Goal: Transaction & Acquisition: Purchase product/service

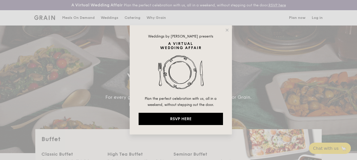
select select
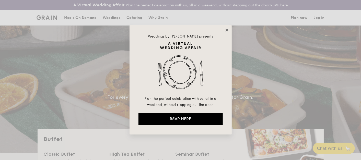
click at [227, 29] on icon at bounding box center [227, 30] width 5 height 5
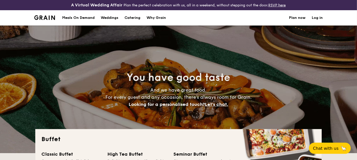
click at [73, 16] on div "Meals On Demand" at bounding box center [78, 17] width 32 height 15
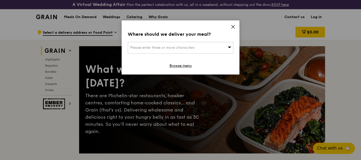
click at [167, 47] on span "Please enter three or more characters" at bounding box center [162, 48] width 64 height 4
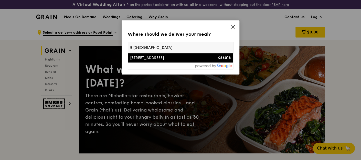
type input "8 changi business park"
click at [176, 60] on div "[STREET_ADDRESS]" at bounding box center [168, 57] width 76 height 5
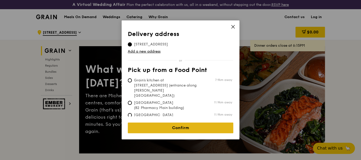
click at [185, 126] on link "Confirm" at bounding box center [180, 128] width 105 height 11
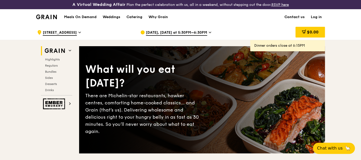
click at [295, 16] on link "Contact us" at bounding box center [294, 16] width 26 height 15
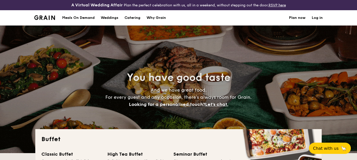
select select
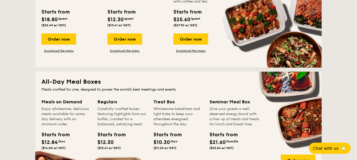
scroll to position [227, 0]
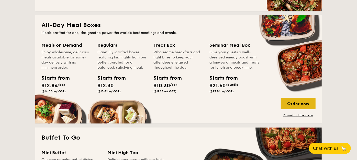
click at [303, 104] on div "Order now" at bounding box center [298, 103] width 35 height 11
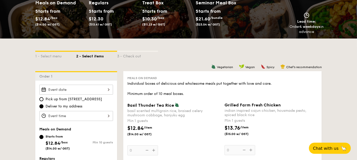
scroll to position [85, 0]
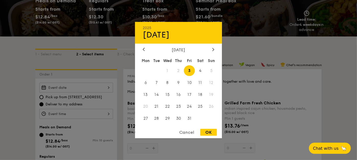
click at [95, 89] on div "2025 Oct 03 October 2025 Mon Tue Wed Thu Fri Sat Sun 1 2 3 4 5 6 7 8 9 10 11 12…" at bounding box center [76, 88] width 74 height 10
click at [155, 82] on span "7" at bounding box center [156, 82] width 11 height 11
click at [210, 134] on div "OK" at bounding box center [208, 132] width 17 height 7
type input "Oct 07, 2025"
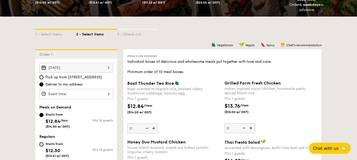
scroll to position [114, 0]
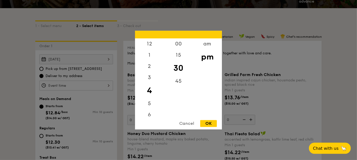
click at [100, 84] on div "12 1 2 3 4 5 6 7 8 9 10 11 00 15 30 45 am pm Cancel OK" at bounding box center [76, 86] width 74 height 10
click at [208, 45] on div "am" at bounding box center [207, 45] width 29 height 15
click at [148, 112] on div "11" at bounding box center [149, 111] width 29 height 15
click at [210, 125] on div "OK" at bounding box center [208, 123] width 17 height 7
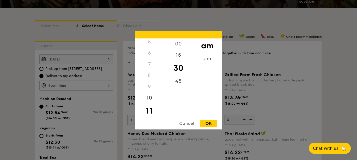
type input "11:30AM"
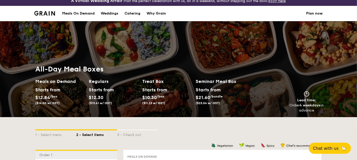
scroll to position [0, 0]
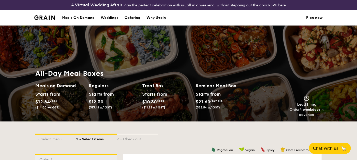
click at [78, 17] on div "Meals On Demand" at bounding box center [78, 17] width 32 height 15
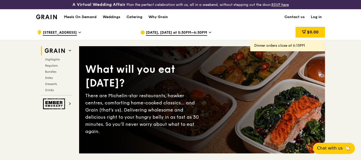
click at [164, 32] on span "[DATE], [DATE] at 5:30PM–6:30PM" at bounding box center [176, 33] width 61 height 6
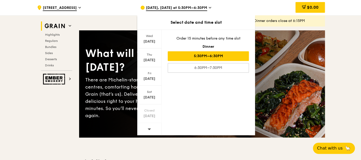
scroll to position [28, 0]
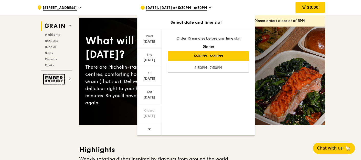
click at [149, 129] on icon at bounding box center [149, 130] width 3 height 2
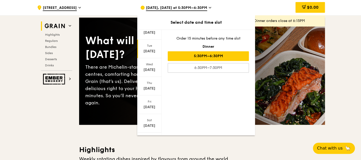
click at [152, 50] on div "[DATE]" at bounding box center [149, 51] width 23 height 5
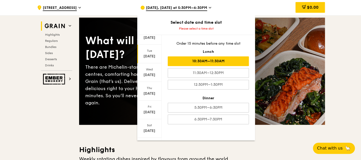
click at [223, 60] on div "10:30AM–11:30AM" at bounding box center [207, 62] width 81 height 10
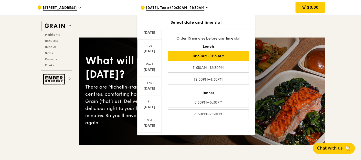
scroll to position [0, 0]
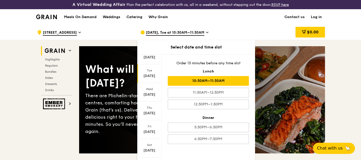
click at [65, 49] on img at bounding box center [55, 50] width 24 height 9
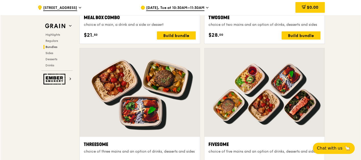
scroll to position [977, 0]
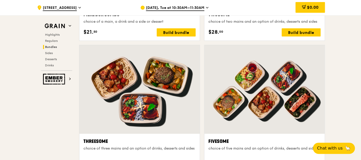
click at [206, 7] on icon at bounding box center [207, 7] width 2 height 1
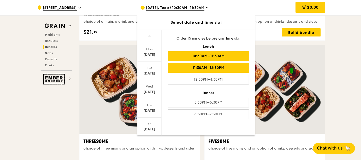
click at [205, 68] on div "11:30AM–12:30PM" at bounding box center [207, 68] width 81 height 10
click at [221, 54] on div "10:30AM–11:30AM" at bounding box center [207, 56] width 81 height 10
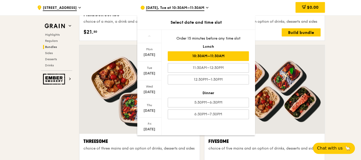
click at [287, 51] on div at bounding box center [264, 89] width 120 height 89
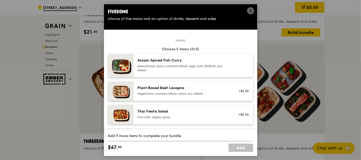
click at [152, 62] on div "Assam Spiced Fish Curry" at bounding box center [184, 60] width 92 height 5
click at [107, 59] on div "1x" at bounding box center [108, 61] width 6 height 6
click at [107, 59] on div "2x" at bounding box center [108, 61] width 6 height 6
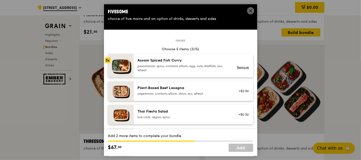
click at [107, 59] on div "3x" at bounding box center [108, 61] width 6 height 6
click at [107, 59] on div "4x" at bounding box center [108, 61] width 6 height 6
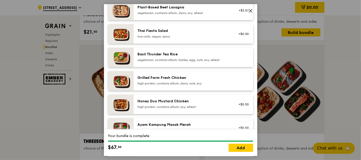
scroll to position [85, 0]
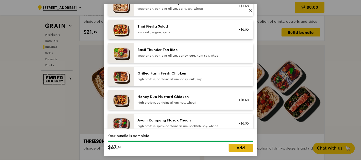
click at [242, 148] on link "Add" at bounding box center [241, 148] width 25 height 8
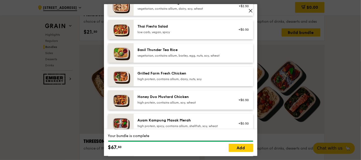
scroll to position [977, 0]
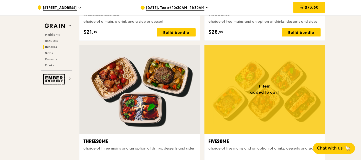
click at [246, 70] on div at bounding box center [264, 89] width 120 height 89
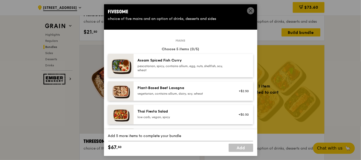
click at [113, 63] on img at bounding box center [121, 66] width 26 height 24
click at [109, 59] on div "1x" at bounding box center [108, 61] width 6 height 6
click at [109, 59] on div "2x" at bounding box center [108, 61] width 6 height 6
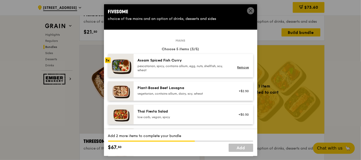
click at [109, 59] on div "3x" at bounding box center [108, 61] width 6 height 6
click at [109, 59] on div "4x" at bounding box center [108, 61] width 6 height 6
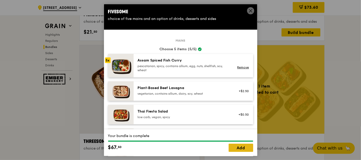
click at [244, 148] on link "Add" at bounding box center [241, 148] width 25 height 8
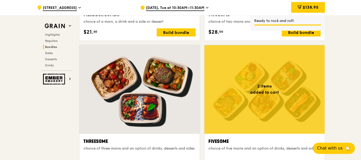
click at [246, 61] on div at bounding box center [264, 89] width 120 height 89
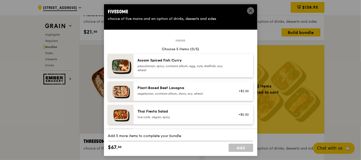
click at [120, 68] on img at bounding box center [121, 66] width 26 height 24
click at [109, 60] on div "1x" at bounding box center [108, 61] width 6 height 6
click at [109, 90] on div at bounding box center [108, 88] width 6 height 6
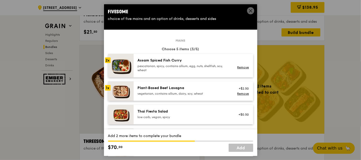
click at [113, 111] on img at bounding box center [121, 114] width 26 height 19
click at [108, 112] on div "1x" at bounding box center [108, 112] width 6 height 6
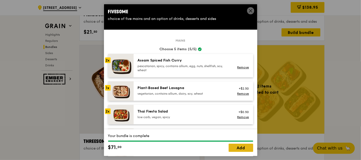
click at [240, 148] on link "Add" at bounding box center [241, 148] width 25 height 8
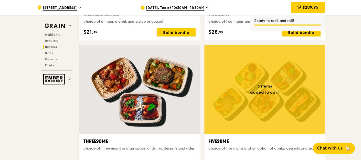
click at [257, 86] on div at bounding box center [264, 89] width 120 height 89
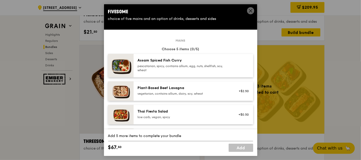
click at [114, 112] on img at bounding box center [121, 114] width 26 height 19
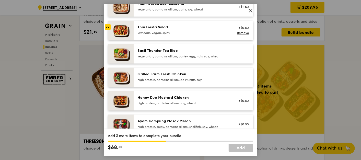
scroll to position [57, 0]
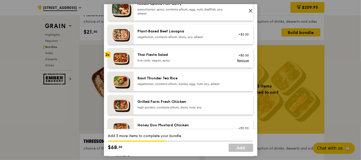
click at [111, 100] on img at bounding box center [121, 104] width 26 height 19
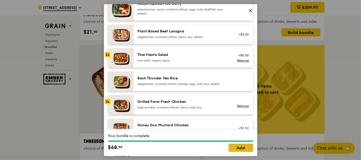
click at [239, 149] on link "Add" at bounding box center [241, 148] width 25 height 8
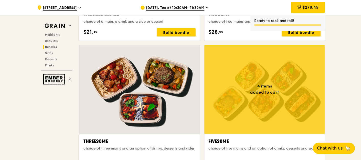
click at [245, 65] on div at bounding box center [264, 89] width 120 height 89
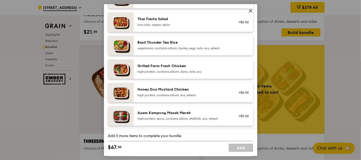
scroll to position [85, 0]
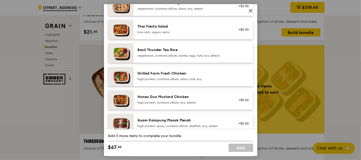
click at [110, 71] on div at bounding box center [108, 74] width 6 height 6
click at [110, 71] on div "1x" at bounding box center [108, 74] width 6 height 6
click at [110, 71] on div "2x" at bounding box center [108, 74] width 6 height 6
click at [110, 71] on div "3x" at bounding box center [108, 74] width 6 height 6
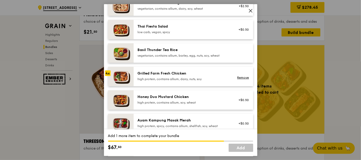
click at [110, 71] on div "4x" at bounding box center [108, 74] width 6 height 6
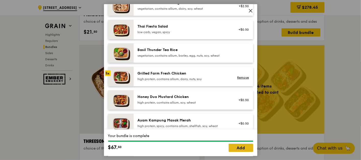
click at [239, 148] on link "Add" at bounding box center [241, 148] width 25 height 8
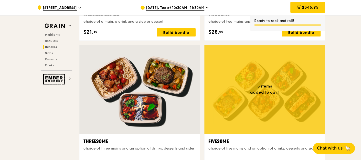
click at [240, 64] on div at bounding box center [264, 89] width 120 height 89
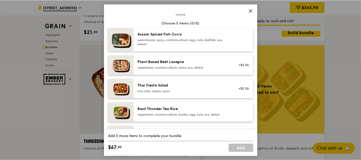
scroll to position [57, 0]
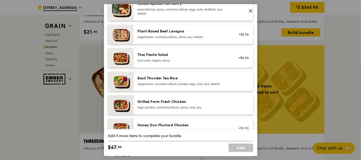
click at [111, 97] on img at bounding box center [121, 104] width 26 height 19
click at [108, 101] on div "1x" at bounding box center [108, 102] width 6 height 6
click at [108, 101] on div "2x" at bounding box center [108, 102] width 6 height 6
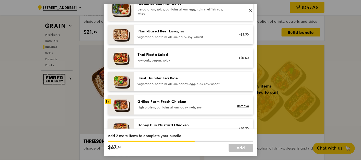
click at [108, 101] on div "3x" at bounding box center [108, 102] width 6 height 6
click at [108, 101] on div "4x" at bounding box center [108, 102] width 6 height 6
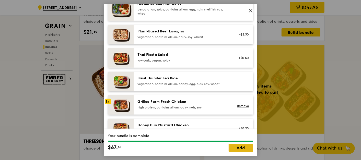
click at [248, 150] on link "Add" at bounding box center [241, 148] width 25 height 8
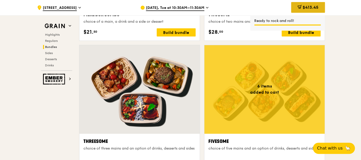
click at [311, 7] on span "$413.45" at bounding box center [310, 7] width 16 height 5
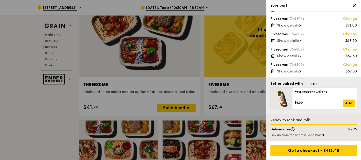
scroll to position [0, 0]
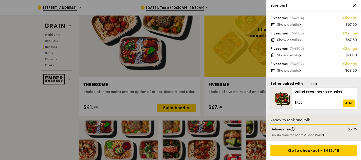
click at [296, 24] on span "Show details" at bounding box center [288, 25] width 22 height 4
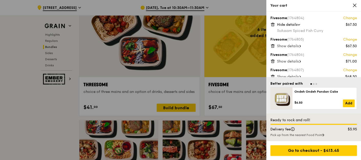
click at [295, 46] on span "Show details" at bounding box center [288, 46] width 22 height 4
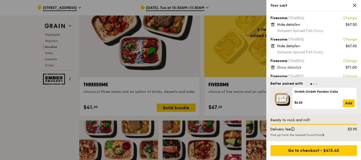
click at [287, 67] on span "Show details" at bounding box center [288, 67] width 22 height 4
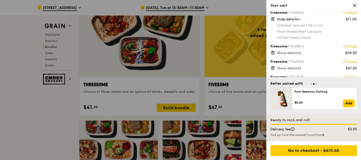
scroll to position [57, 0]
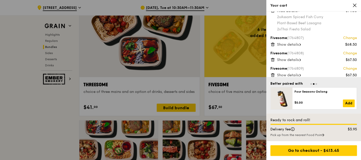
click at [295, 44] on span "Show details" at bounding box center [288, 44] width 22 height 4
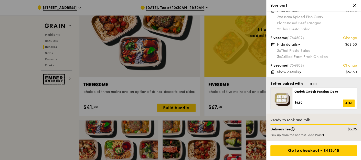
click at [293, 72] on span "Show details" at bounding box center [288, 72] width 22 height 4
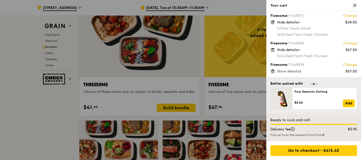
click at [294, 70] on span "Show details" at bounding box center [288, 71] width 22 height 4
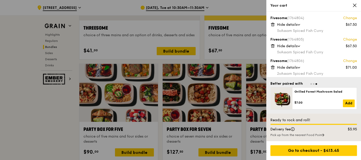
scroll to position [85, 0]
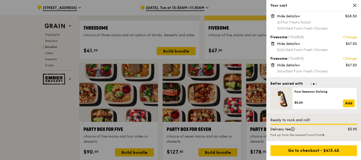
click at [240, 42] on div at bounding box center [180, 80] width 361 height 160
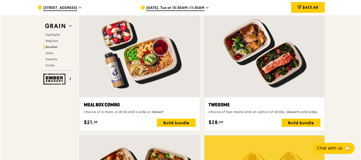
scroll to position [892, 0]
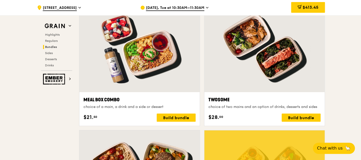
click at [252, 70] on div at bounding box center [264, 48] width 120 height 89
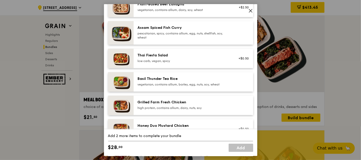
scroll to position [57, 0]
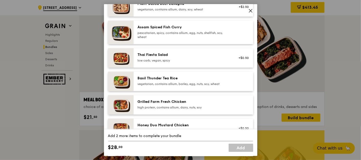
click at [164, 104] on div "Grilled Farm Fresh Chicken" at bounding box center [184, 101] width 92 height 5
click at [108, 102] on div "1x" at bounding box center [108, 102] width 6 height 6
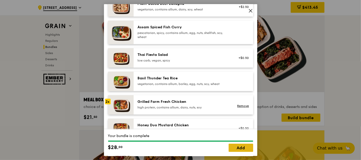
click at [246, 149] on link "Add" at bounding box center [241, 148] width 25 height 8
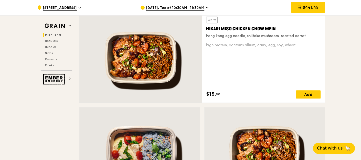
scroll to position [153, 0]
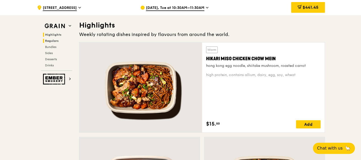
click at [52, 40] on span "Regulars" at bounding box center [52, 41] width 14 height 4
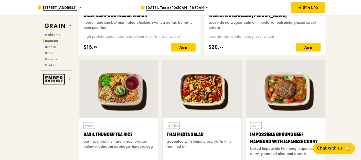
scroll to position [719, 0]
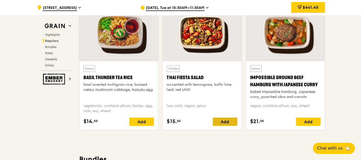
click at [226, 120] on div "Add" at bounding box center [224, 122] width 25 height 8
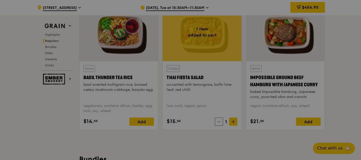
click at [232, 120] on div at bounding box center [180, 80] width 361 height 160
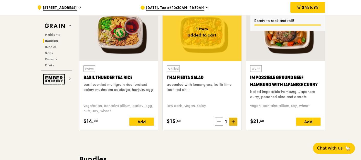
click at [234, 121] on icon at bounding box center [233, 122] width 4 height 4
click at [306, 7] on span "$472.45" at bounding box center [310, 7] width 16 height 5
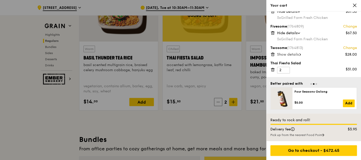
scroll to position [747, 0]
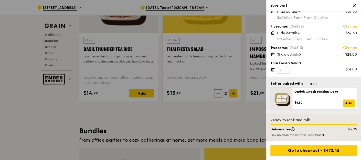
click at [272, 70] on icon at bounding box center [272, 70] width 0 height 1
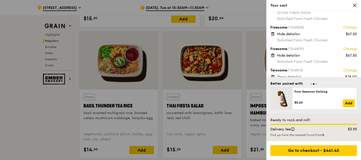
scroll to position [100, 0]
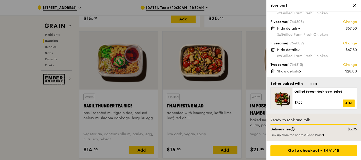
click at [286, 71] on span "Show details" at bounding box center [288, 71] width 22 height 4
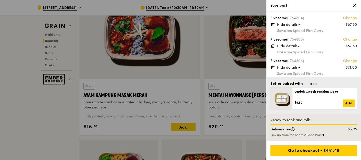
scroll to position [633, 0]
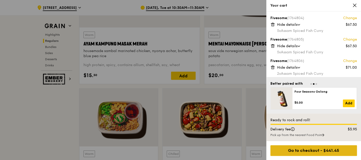
click at [307, 150] on div "Go to checkout - $441.45" at bounding box center [313, 150] width 86 height 11
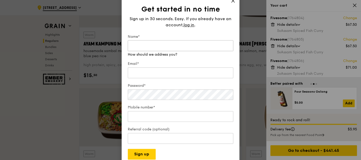
click at [153, 44] on input "Name*" at bounding box center [180, 45] width 105 height 11
type input "JOCELYN FONG"
type input "jocelyn.fong@futureelectronics.com"
type input "92386806"
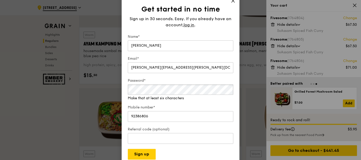
click at [145, 95] on div "Password* Make that at least six characters" at bounding box center [180, 89] width 105 height 23
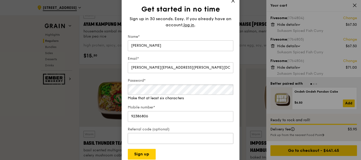
scroll to position [662, 0]
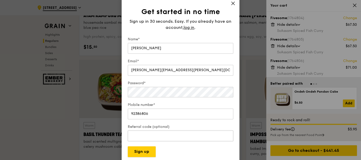
drag, startPoint x: 145, startPoint y: 153, endPoint x: 149, endPoint y: 150, distance: 4.5
click at [145, 153] on button "Sign up" at bounding box center [142, 152] width 28 height 11
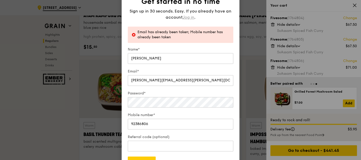
click at [192, 17] on span "log in" at bounding box center [188, 17] width 11 height 6
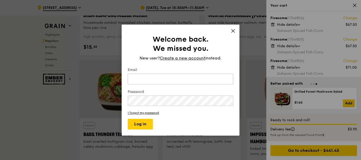
click at [145, 80] on input "Email" at bounding box center [180, 79] width 105 height 11
type input "jocelyn.fong@futureelectronics.com"
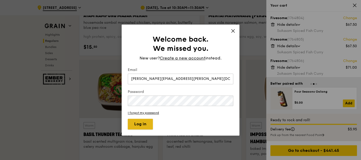
click at [147, 125] on button "Log in" at bounding box center [140, 124] width 25 height 11
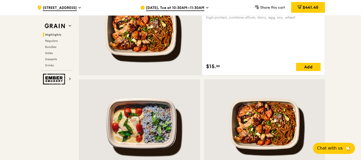
scroll to position [199, 0]
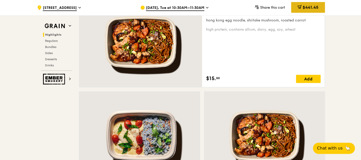
click at [308, 4] on div "$441.45" at bounding box center [308, 7] width 34 height 11
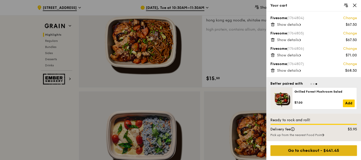
click at [311, 151] on div "Go to checkout - $441.45" at bounding box center [313, 150] width 86 height 11
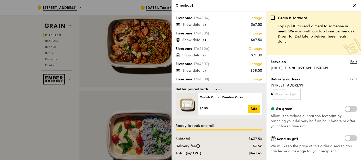
click at [280, 94] on input "text" at bounding box center [279, 94] width 13 height 11
type input "08"
click at [294, 96] on input "text" at bounding box center [293, 94] width 13 height 11
type input "51"
click at [315, 99] on form "# 08 - 51" at bounding box center [313, 94] width 86 height 11
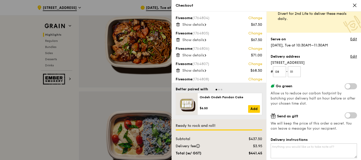
scroll to position [57, 0]
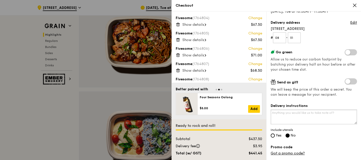
click at [292, 116] on textarea "Delivery instructions" at bounding box center [313, 117] width 86 height 15
type textarea "Please deliver to WT Electronics on level 8, pls call [PERSON_NAME] upon arrival"
click at [272, 135] on input "Yes" at bounding box center [272, 136] width 4 height 4
radio input "true"
radio input "false"
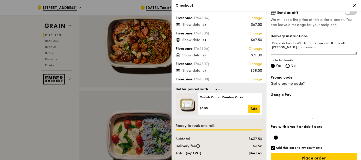
scroll to position [134, 0]
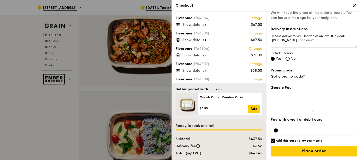
click at [275, 130] on div at bounding box center [275, 131] width 4 height 4
click at [341, 127] on div at bounding box center [313, 131] width 86 height 10
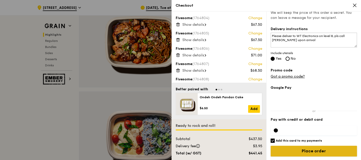
click at [304, 151] on input "Place order" at bounding box center [313, 151] width 86 height 11
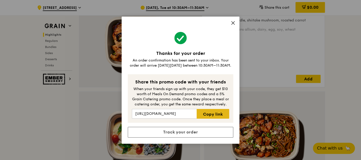
click at [214, 114] on link "Copy link" at bounding box center [212, 114] width 32 height 10
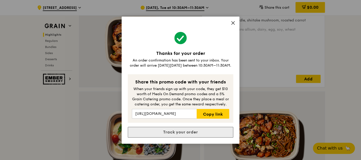
drag, startPoint x: 214, startPoint y: 114, endPoint x: 185, endPoint y: 133, distance: 34.4
click at [185, 133] on link "Track your order" at bounding box center [180, 132] width 105 height 11
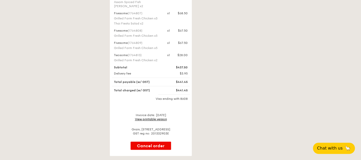
scroll to position [170, 0]
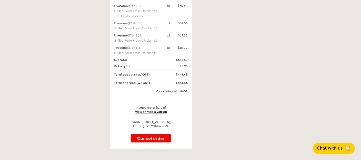
click at [153, 110] on link "View printable version" at bounding box center [151, 112] width 32 height 4
